Goal: Transaction & Acquisition: Purchase product/service

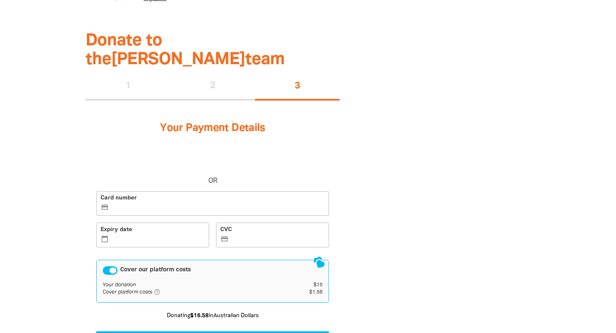
scroll to position [493, 0]
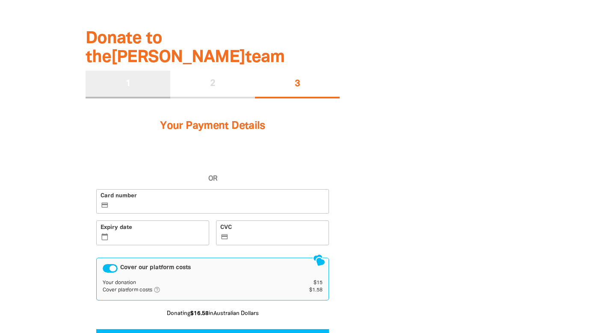
click at [165, 72] on div "1" at bounding box center [128, 84] width 85 height 27
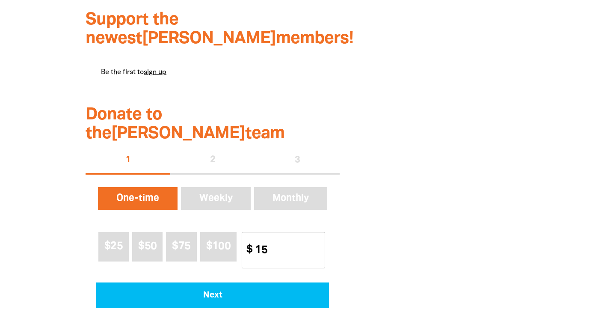
scroll to position [417, 0]
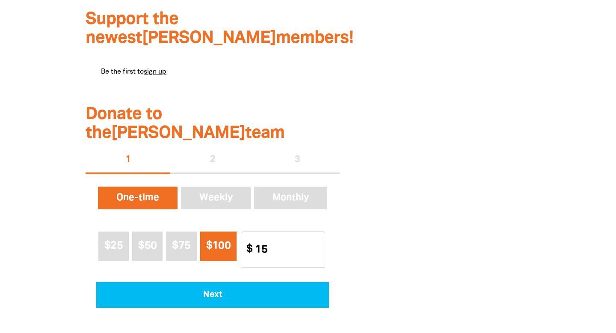
click at [229, 234] on button "$100" at bounding box center [218, 246] width 37 height 30
click at [259, 234] on input "Other Amount" at bounding box center [287, 250] width 76 height 36
type input "9367"
click at [376, 275] on div "$10.00 raised of our total $200.00 team goal Most recent donations $10 [PERSON_…" at bounding box center [441, 58] width 191 height 574
click at [286, 232] on input "9367" at bounding box center [287, 250] width 76 height 36
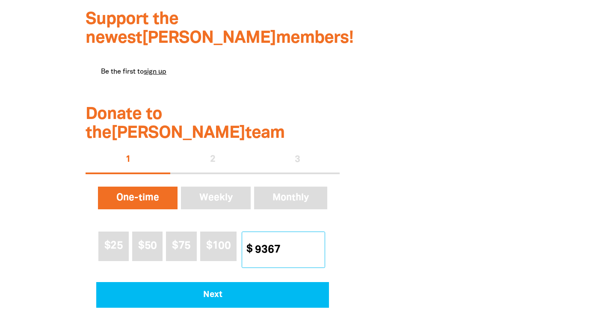
click at [286, 232] on input "9367" at bounding box center [287, 250] width 76 height 36
click at [284, 232] on input "9367" at bounding box center [287, 250] width 76 height 36
click at [262, 233] on input "9367" at bounding box center [287, 250] width 76 height 36
drag, startPoint x: 287, startPoint y: 234, endPoint x: 236, endPoint y: 234, distance: 50.5
click at [236, 234] on div "$25 $50 $75 $100 Other Amount $ 9367" at bounding box center [212, 249] width 233 height 43
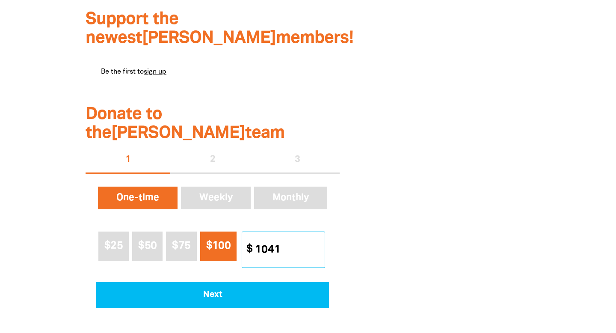
type input "1041"
click at [220, 239] on button "$100" at bounding box center [218, 246] width 37 height 30
click at [267, 232] on input "Other Amount" at bounding box center [287, 250] width 76 height 36
type input "1"
type input "4193"
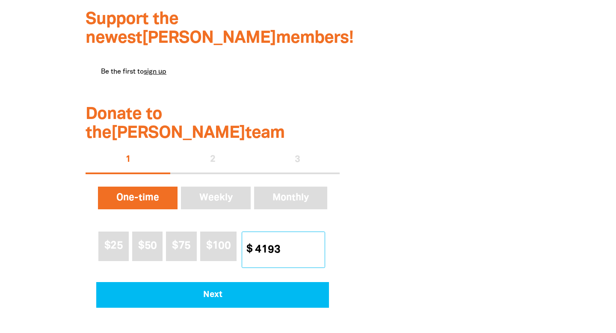
drag, startPoint x: 290, startPoint y: 234, endPoint x: 252, endPoint y: 232, distance: 38.2
click at [252, 232] on input "4193" at bounding box center [287, 250] width 76 height 36
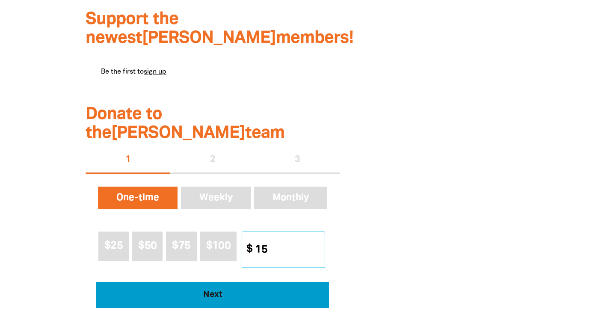
type input "15"
click at [286, 282] on button "Next" at bounding box center [212, 295] width 233 height 26
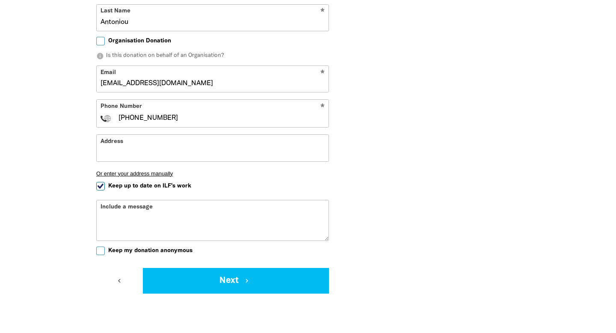
scroll to position [710, 0]
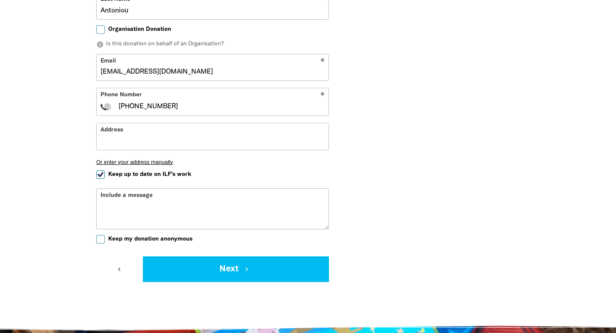
click at [250, 123] on input "Address" at bounding box center [213, 136] width 232 height 26
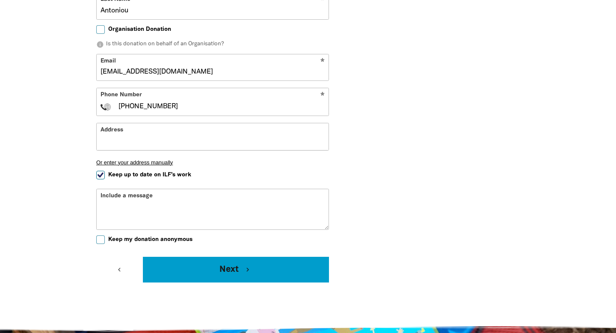
click at [244, 257] on button "Next chevron_right" at bounding box center [236, 270] width 186 height 26
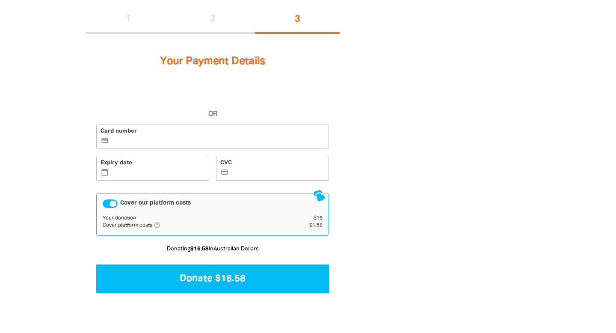
scroll to position [527, 0]
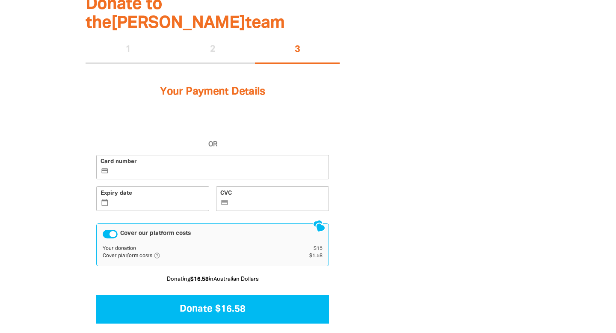
click at [189, 155] on label "Card number credit_card" at bounding box center [212, 167] width 233 height 25
click at [189, 168] on input "Card number credit_card" at bounding box center [217, 168] width 215 height 0
click at [198, 155] on label "Card number credit_card" at bounding box center [212, 167] width 233 height 25
click at [198, 168] on input "Card number credit_card" at bounding box center [217, 168] width 215 height 0
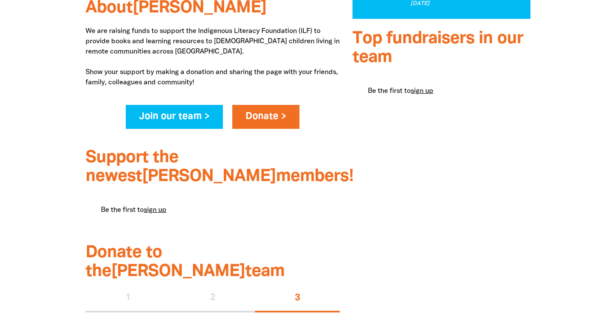
scroll to position [314, 0]
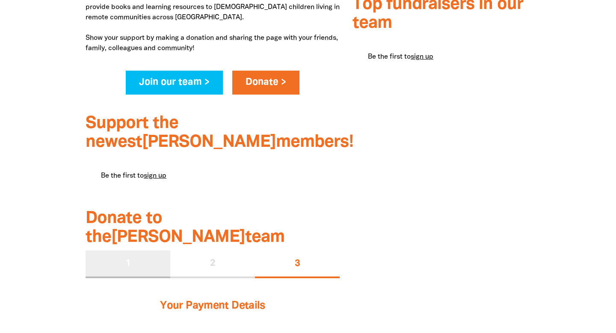
click at [121, 250] on div "1" at bounding box center [128, 263] width 85 height 27
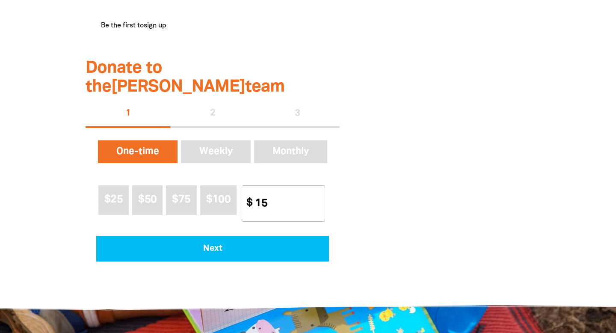
scroll to position [515, 0]
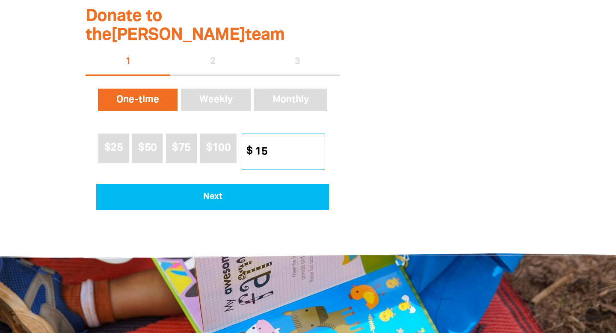
click at [276, 134] on input "15" at bounding box center [287, 152] width 76 height 36
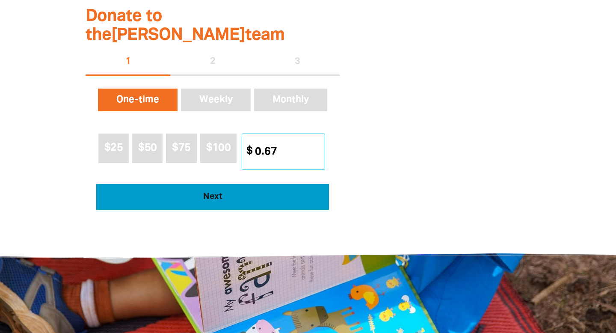
type input "0.67"
click at [281, 184] on button "Next" at bounding box center [212, 197] width 233 height 26
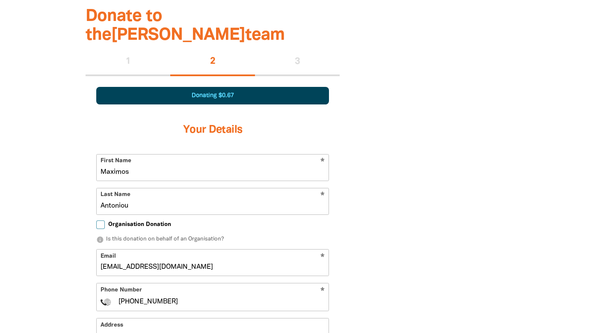
scroll to position [516, 0]
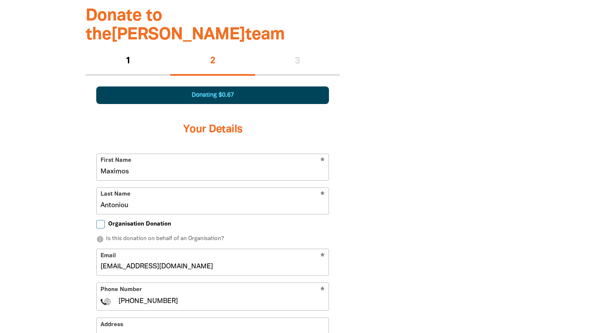
click at [131, 48] on div "1" at bounding box center [128, 61] width 85 height 27
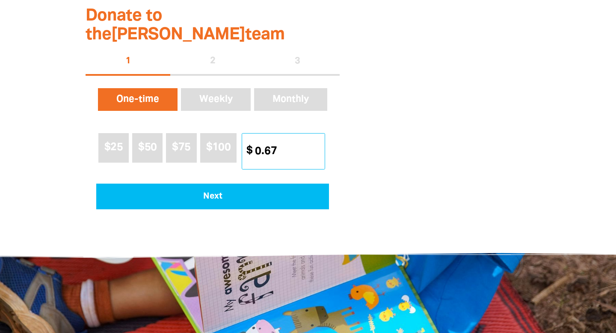
click at [301, 136] on input "0.67" at bounding box center [287, 151] width 76 height 36
type input "10"
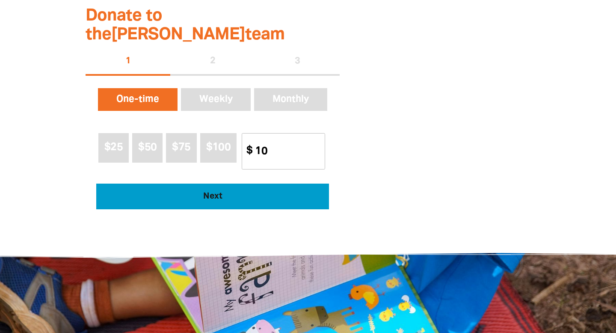
click at [292, 192] on span "Next" at bounding box center [212, 196] width 209 height 9
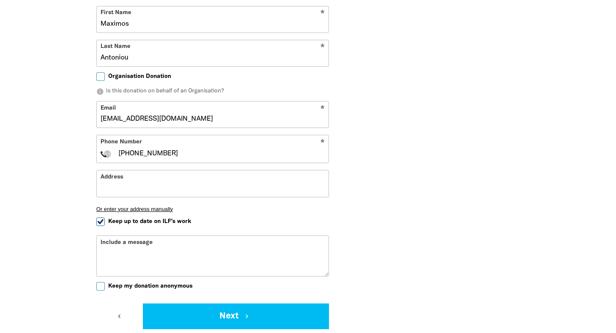
scroll to position [705, 0]
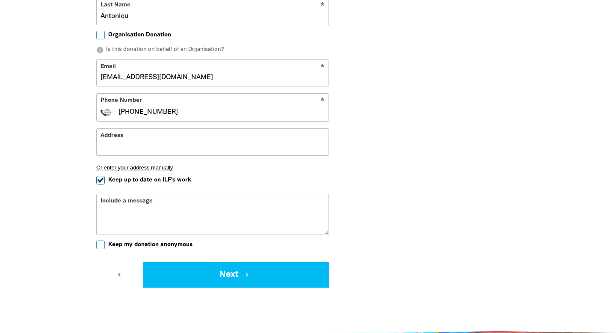
click at [241, 194] on div "Include a message" at bounding box center [212, 214] width 233 height 41
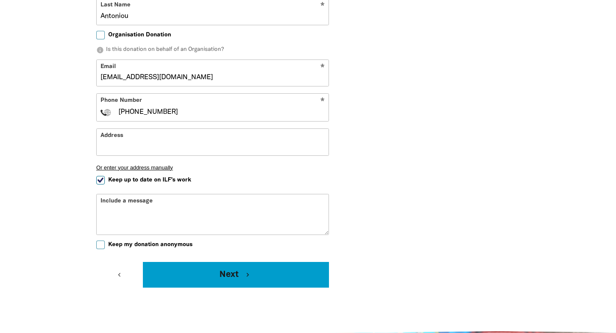
click at [171, 262] on button "Next chevron_right" at bounding box center [236, 275] width 186 height 26
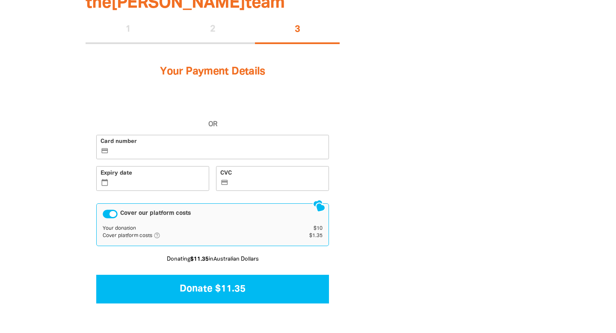
scroll to position [527, 0]
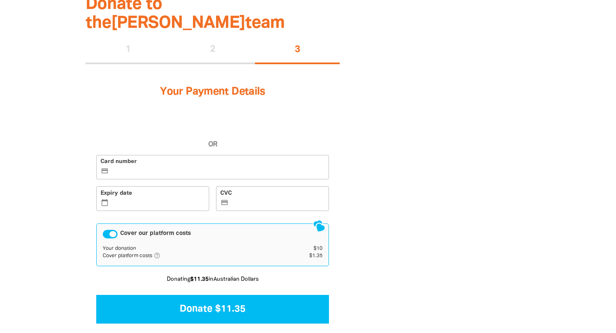
click at [196, 159] on label "Card number credit_card" at bounding box center [212, 167] width 233 height 25
click at [196, 168] on input "Card number credit_card" at bounding box center [217, 168] width 215 height 0
